Goal: Task Accomplishment & Management: Complete application form

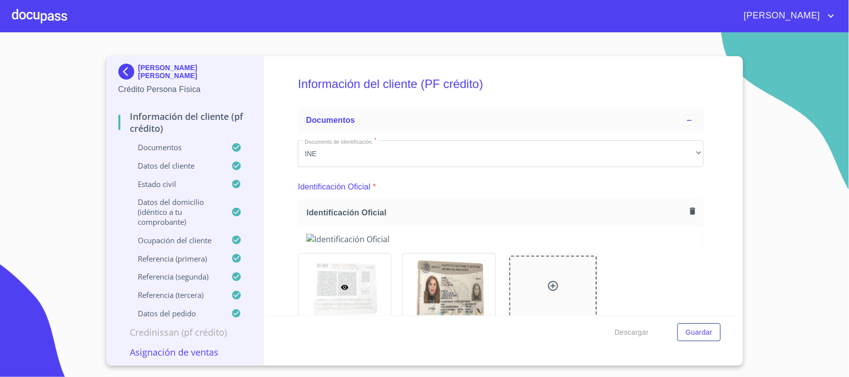
scroll to position [5609, 0]
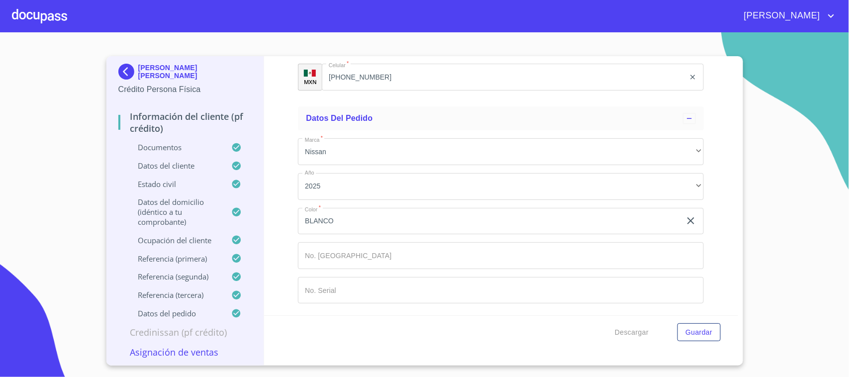
click at [60, 21] on div at bounding box center [39, 16] width 55 height 32
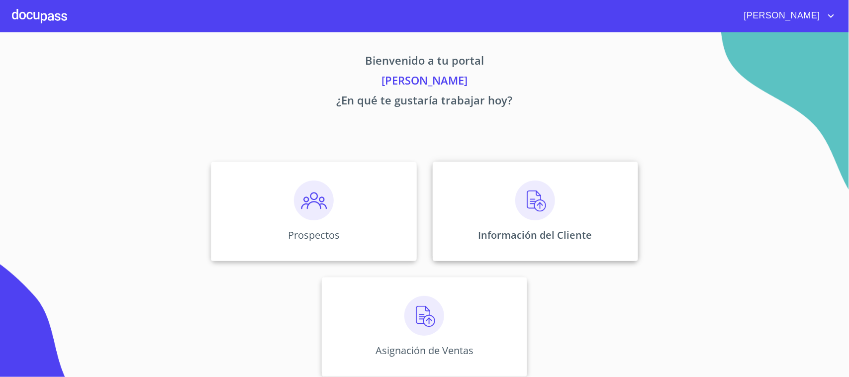
click at [471, 181] on div "Información del Cliente" at bounding box center [535, 211] width 205 height 99
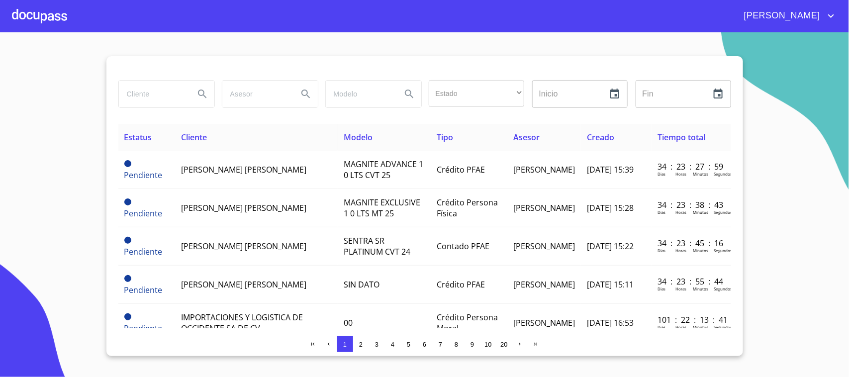
click at [31, 15] on div at bounding box center [39, 16] width 55 height 32
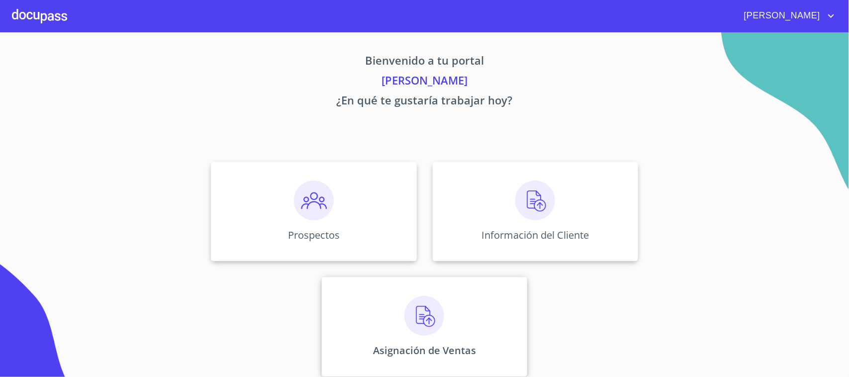
click at [383, 299] on div "Asignación de Ventas" at bounding box center [424, 326] width 205 height 99
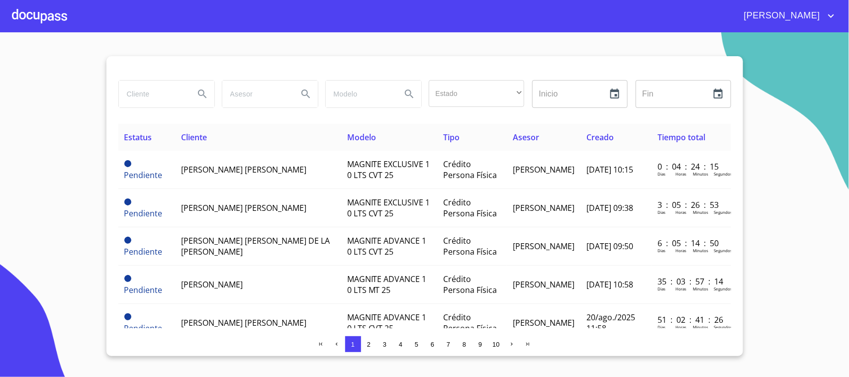
click at [167, 93] on input "search" at bounding box center [153, 94] width 68 height 27
type input "h"
type input "L"
type input "[PERSON_NAME]"
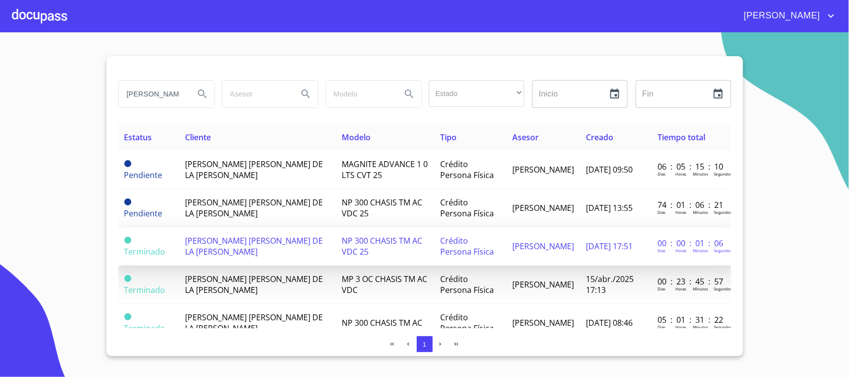
click at [342, 244] on span "NP 300 CHASIS TM AC VDC 25" at bounding box center [382, 246] width 81 height 22
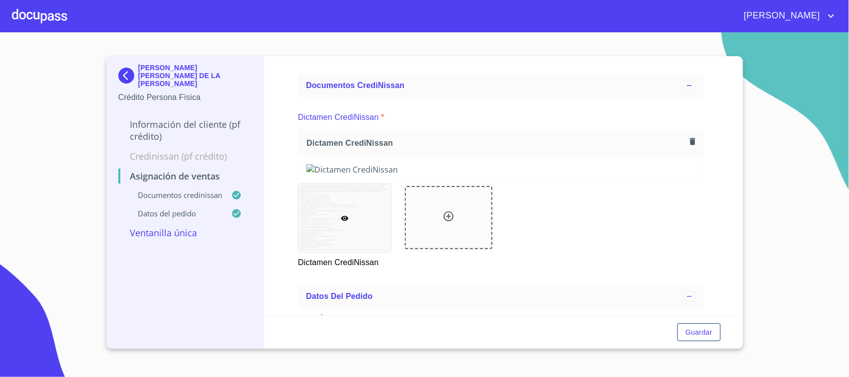
scroll to position [62, 0]
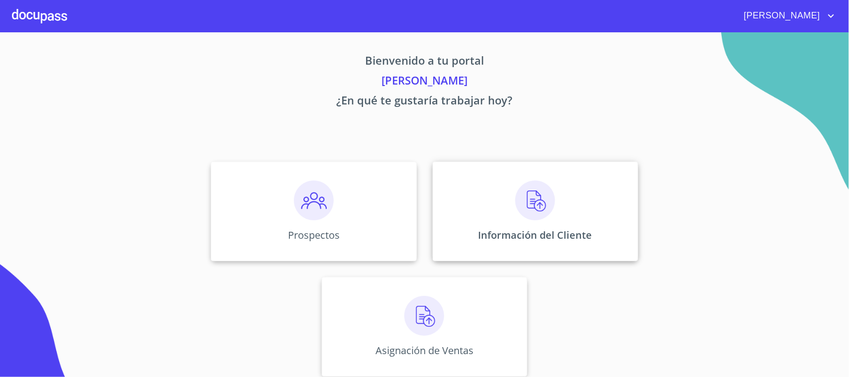
click at [517, 221] on div "Información del Cliente" at bounding box center [535, 211] width 205 height 99
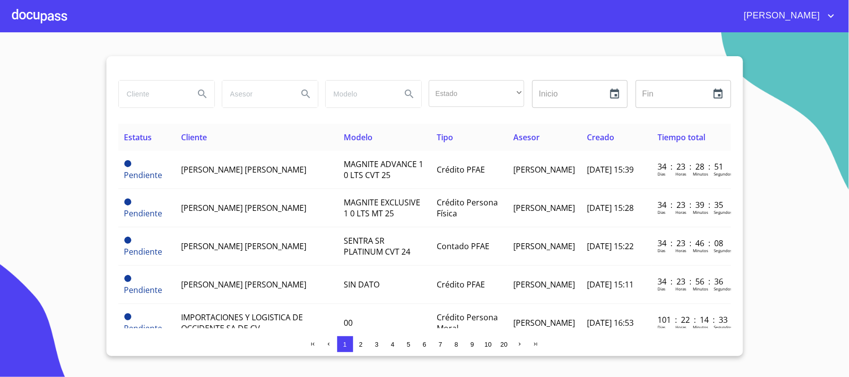
drag, startPoint x: 142, startPoint y: 78, endPoint x: 142, endPoint y: 88, distance: 10.4
click at [142, 79] on div "Estado ​ ​ Inicio ​ Fin ​ Estatus Cliente Modelo Tipo Asesor Creado Tiempo tota…" at bounding box center [424, 206] width 636 height 300
click at [143, 90] on input "search" at bounding box center [153, 94] width 68 height 27
type input "[PERSON_NAME]"
click at [84, 135] on section "[PERSON_NAME] Estado ​ ​ Inicio ​ Fin ​ Estatus Cliente Modelo Tipo Asesor Crea…" at bounding box center [424, 204] width 849 height 345
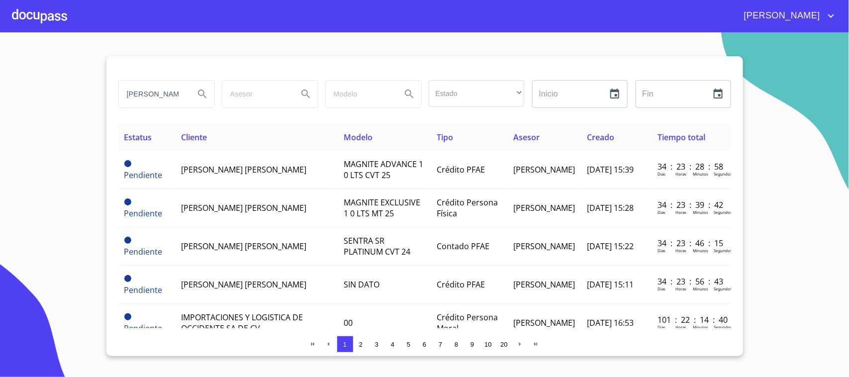
click at [197, 90] on button "Search" at bounding box center [202, 94] width 24 height 24
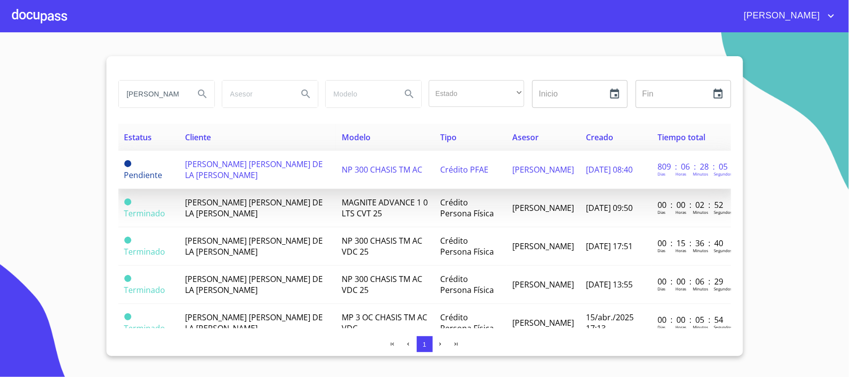
click at [295, 175] on td "[PERSON_NAME] [PERSON_NAME] DE LA [PERSON_NAME]" at bounding box center [257, 170] width 157 height 38
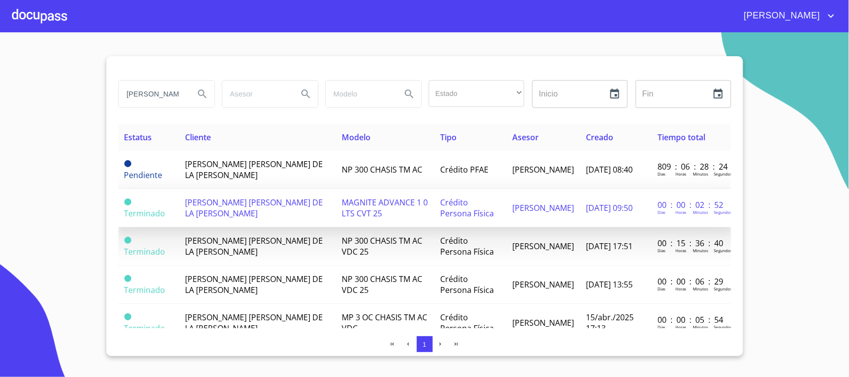
click at [393, 204] on span "MAGNITE ADVANCE 1 0 LTS CVT 25" at bounding box center [385, 208] width 86 height 22
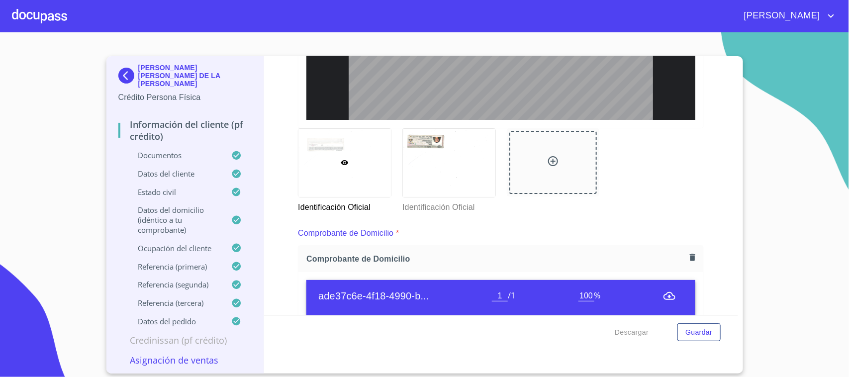
scroll to position [435, 0]
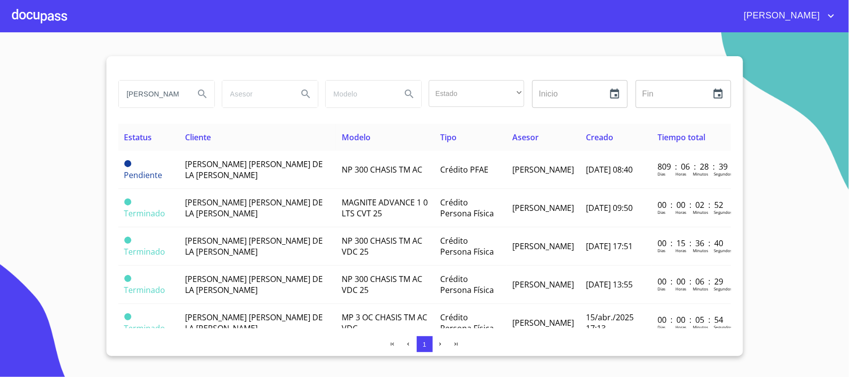
click at [46, 23] on div at bounding box center [39, 16] width 55 height 32
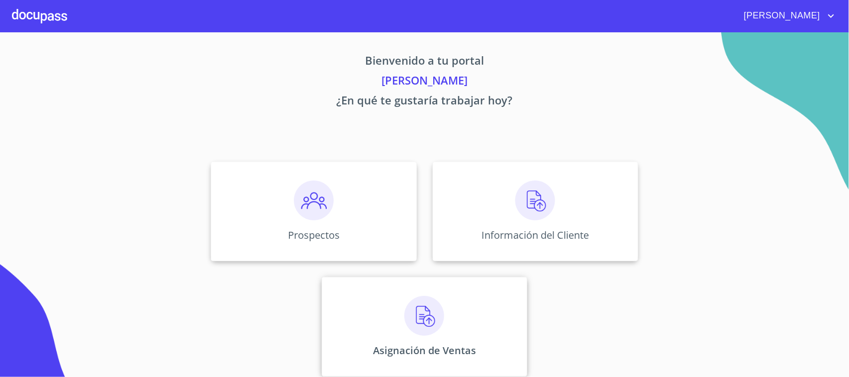
click at [381, 358] on div "Asignación de Ventas" at bounding box center [424, 326] width 205 height 99
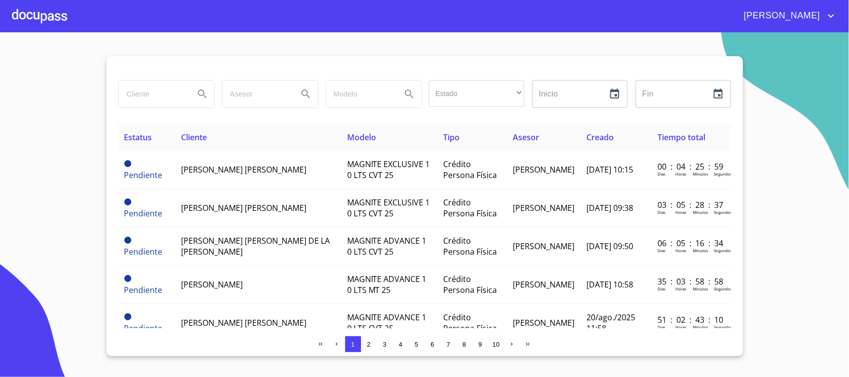
click at [172, 90] on input "search" at bounding box center [153, 94] width 68 height 27
type input "[PERSON_NAME]"
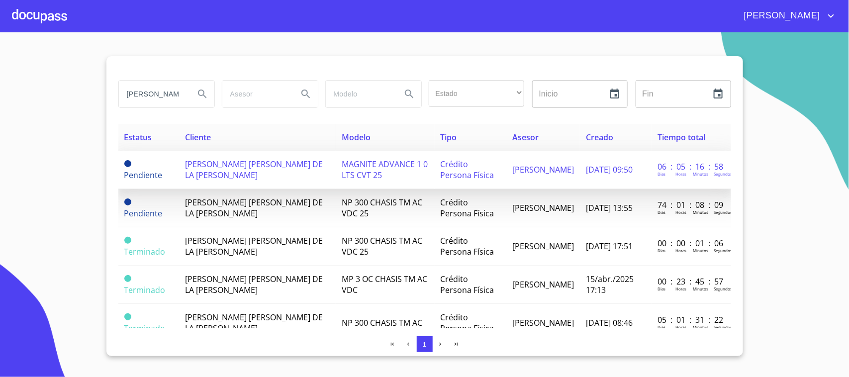
click at [389, 169] on span "MAGNITE ADVANCE 1 0 LTS CVT 25" at bounding box center [385, 170] width 86 height 22
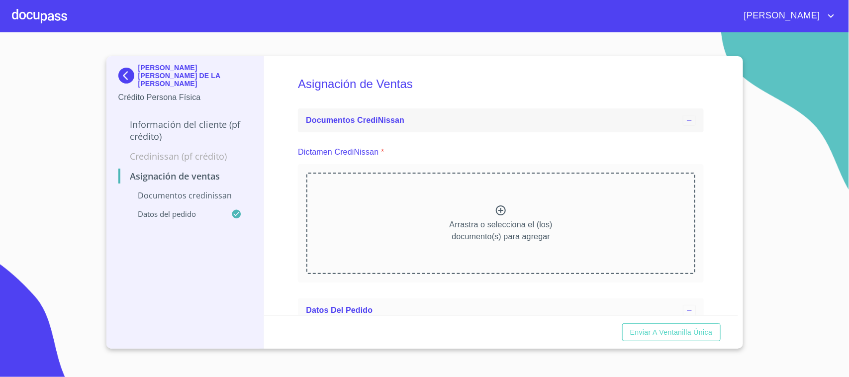
scroll to position [62, 0]
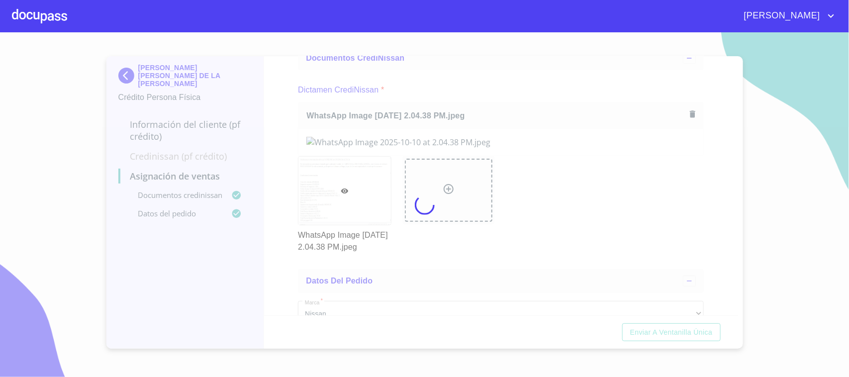
click at [264, 214] on div at bounding box center [424, 204] width 849 height 345
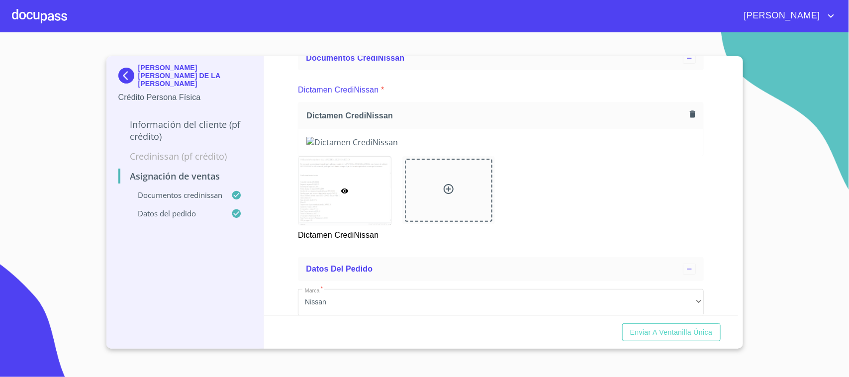
click at [279, 230] on div "Asignación de Ventas Documentos CrediNissan Dictamen CrediNissan * Dictamen Cre…" at bounding box center [501, 185] width 474 height 259
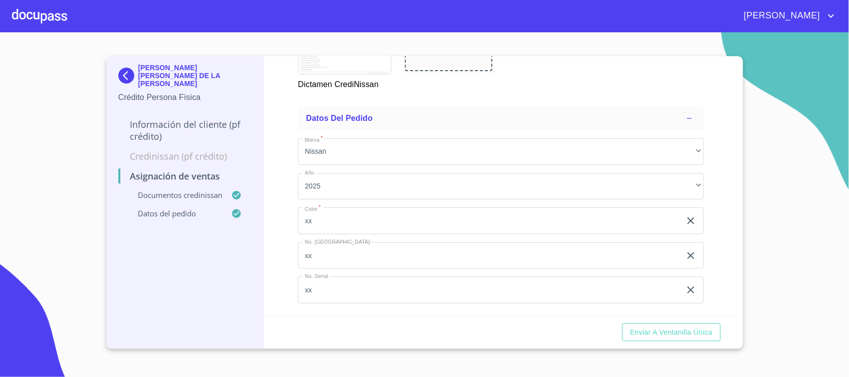
scroll to position [428, 0]
click at [664, 328] on span "Enviar a Ventanilla única" at bounding box center [671, 332] width 83 height 12
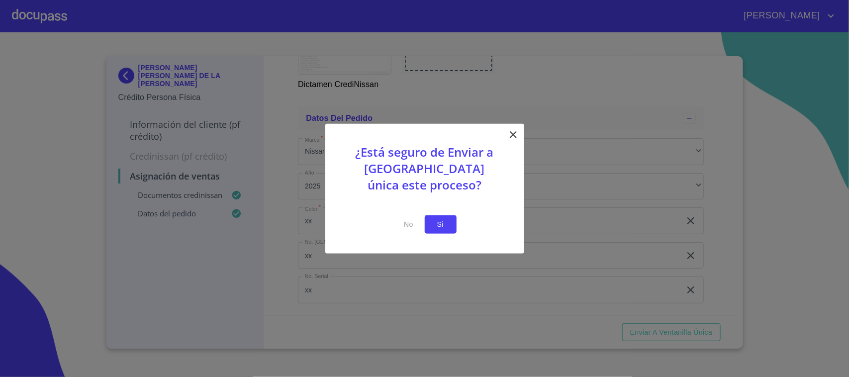
click at [443, 220] on span "Si" at bounding box center [441, 224] width 16 height 12
